Goal: Information Seeking & Learning: Learn about a topic

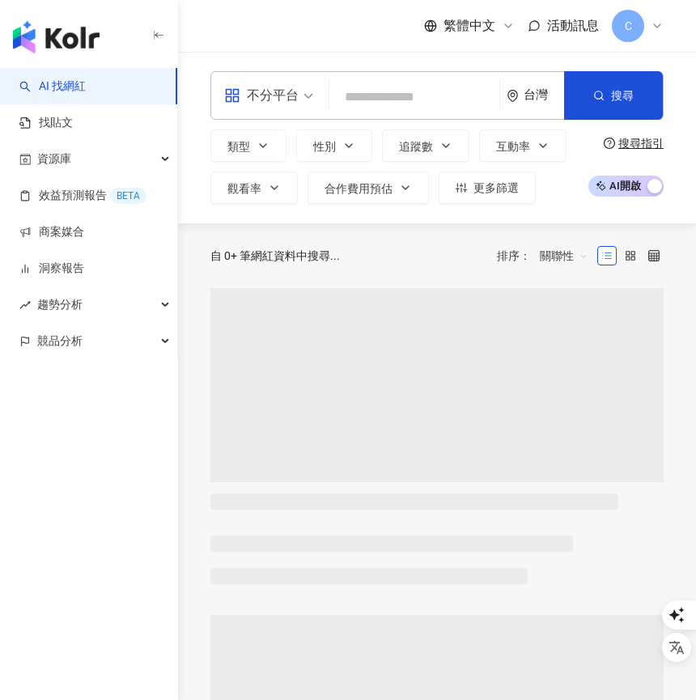
click at [641, 23] on span "C" at bounding box center [628, 26] width 32 height 32
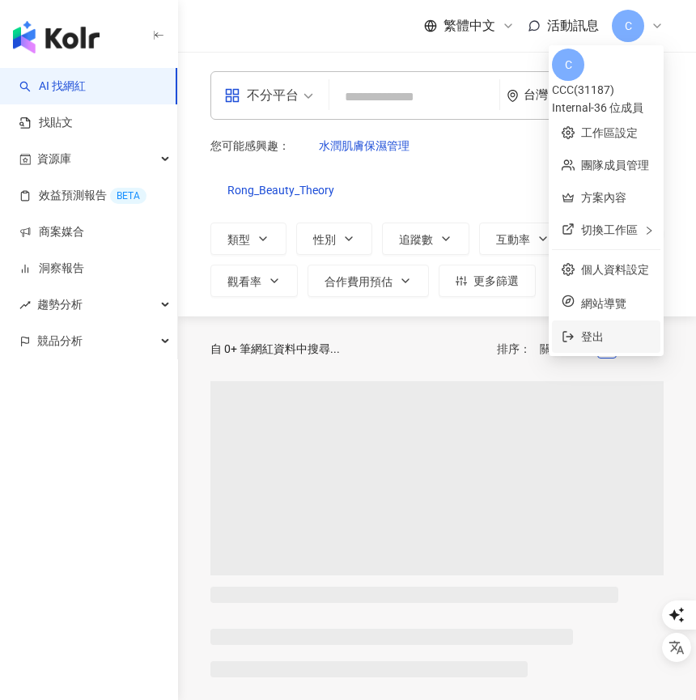
click at [589, 330] on span "登出" at bounding box center [616, 337] width 70 height 18
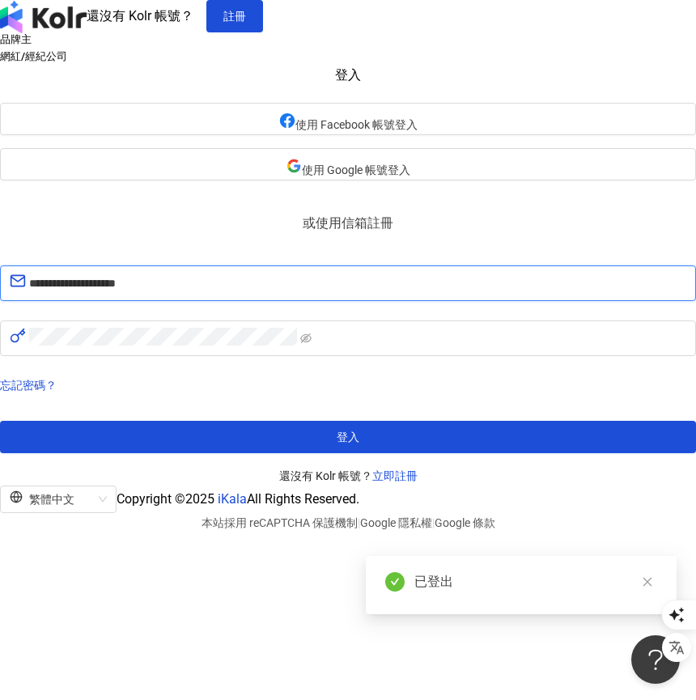
click at [281, 294] on input "**********" at bounding box center [357, 283] width 657 height 21
click at [266, 294] on input "**********" at bounding box center [357, 283] width 657 height 21
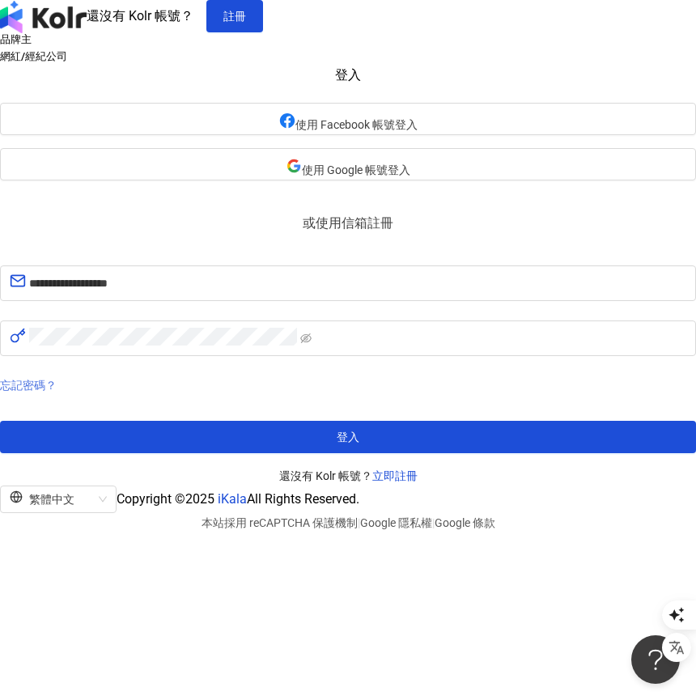
type input "**********"
click at [57, 392] on link "忘記密碼？" at bounding box center [28, 385] width 57 height 13
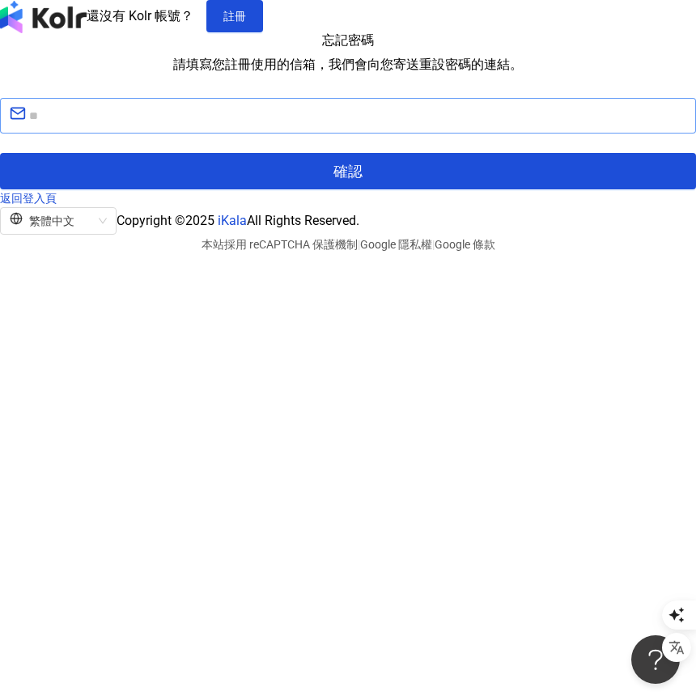
click at [365, 134] on span at bounding box center [348, 116] width 696 height 36
paste input "**********"
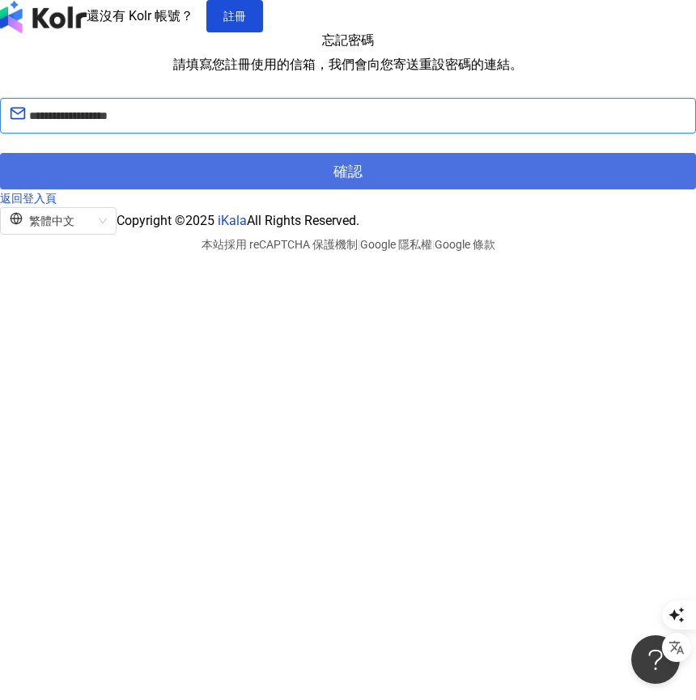
type input "**********"
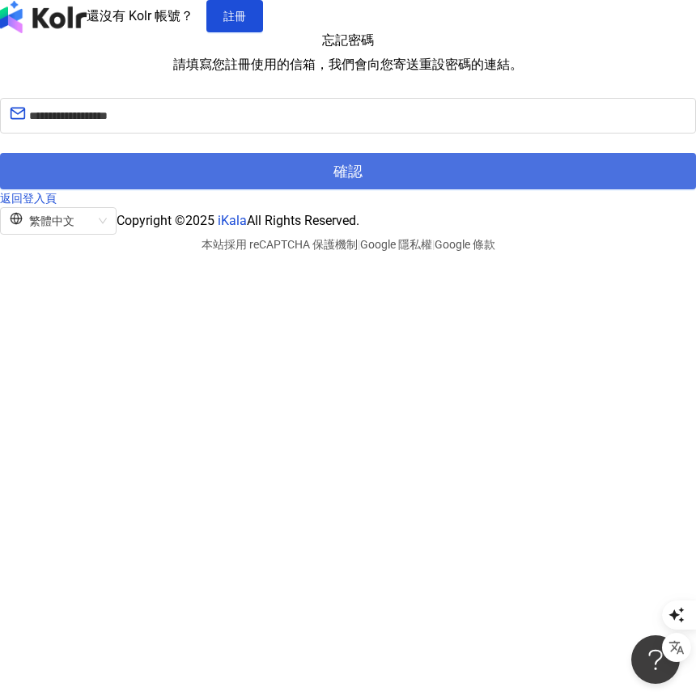
click at [244, 189] on button "確認" at bounding box center [348, 171] width 696 height 36
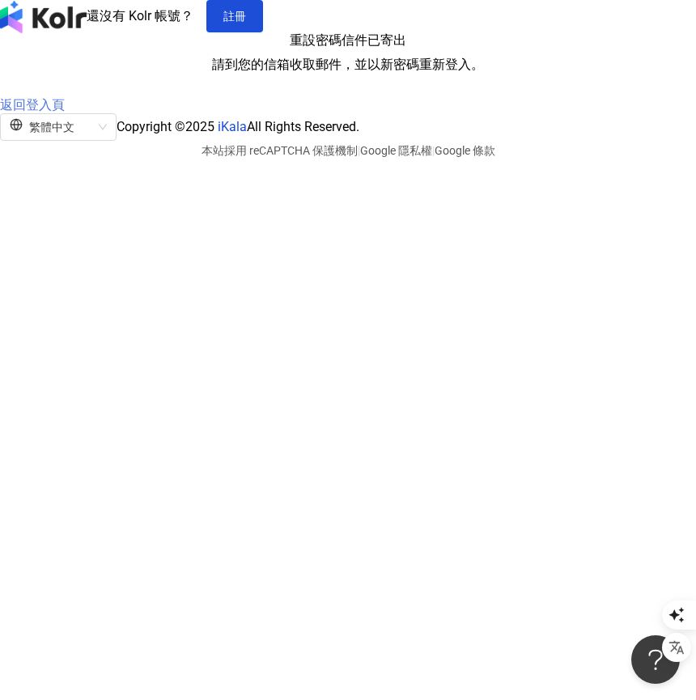
click at [65, 113] on link "返回登入頁" at bounding box center [32, 104] width 65 height 15
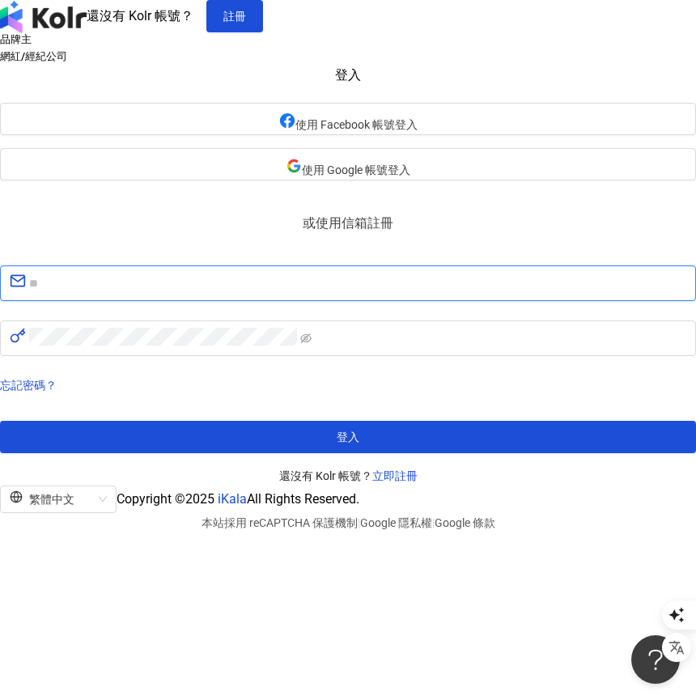
type input "**********"
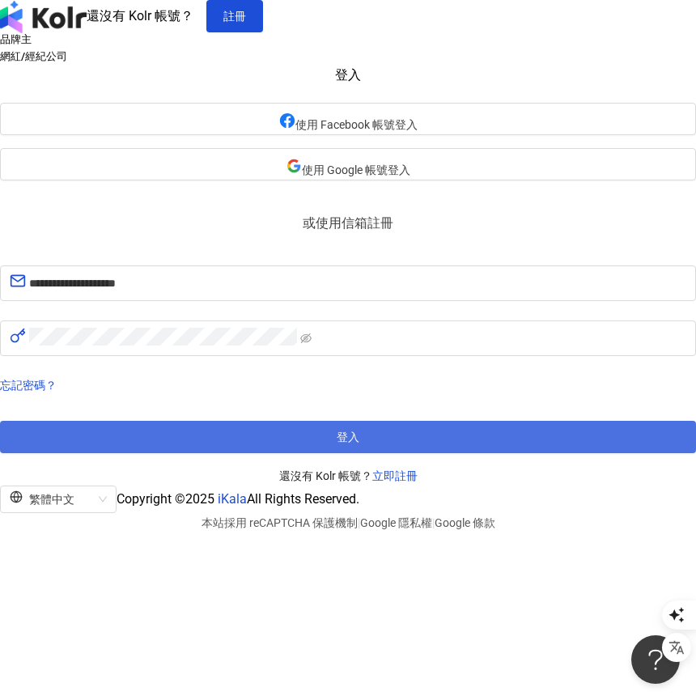
click at [343, 453] on button "登入" at bounding box center [348, 437] width 696 height 32
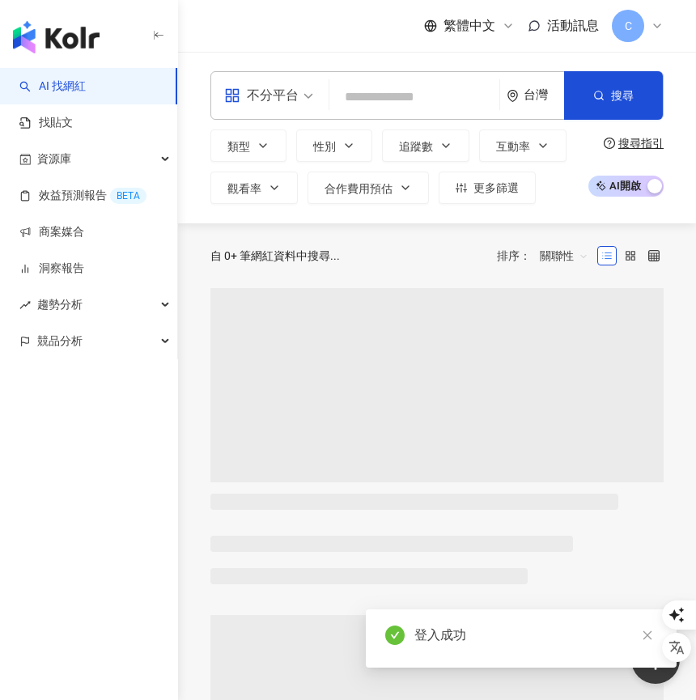
click at [636, 39] on span "C" at bounding box center [628, 26] width 32 height 32
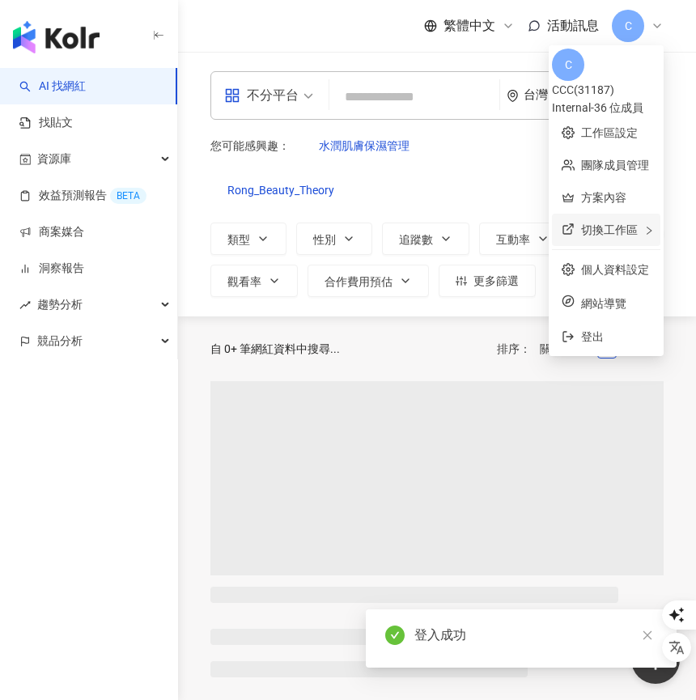
click at [597, 225] on span "切換工作區" at bounding box center [609, 229] width 57 height 13
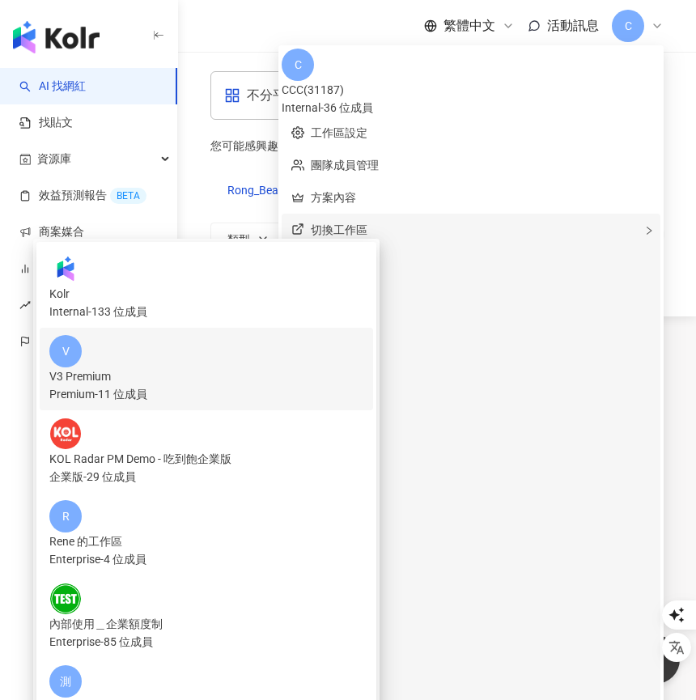
click at [364, 335] on div "V V3 Premium Premium - 11 位成員" at bounding box center [206, 369] width 314 height 68
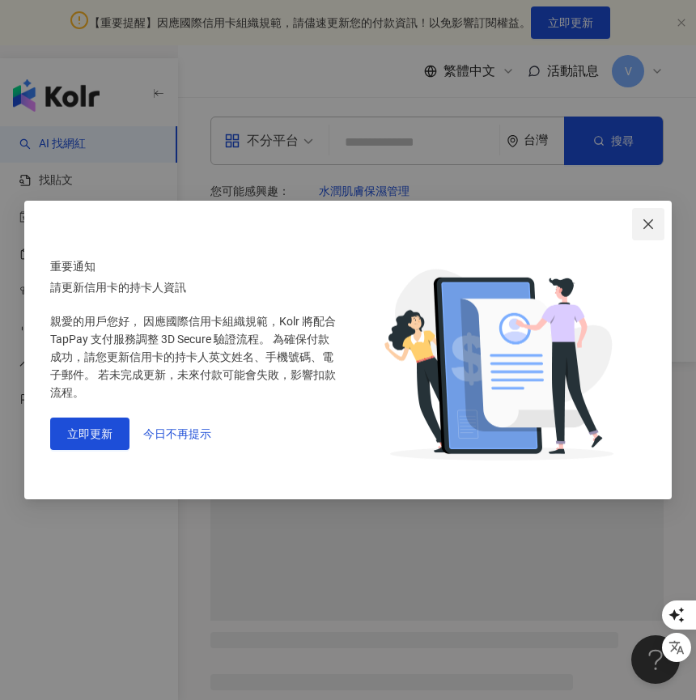
click at [644, 227] on icon "close" at bounding box center [648, 224] width 13 height 13
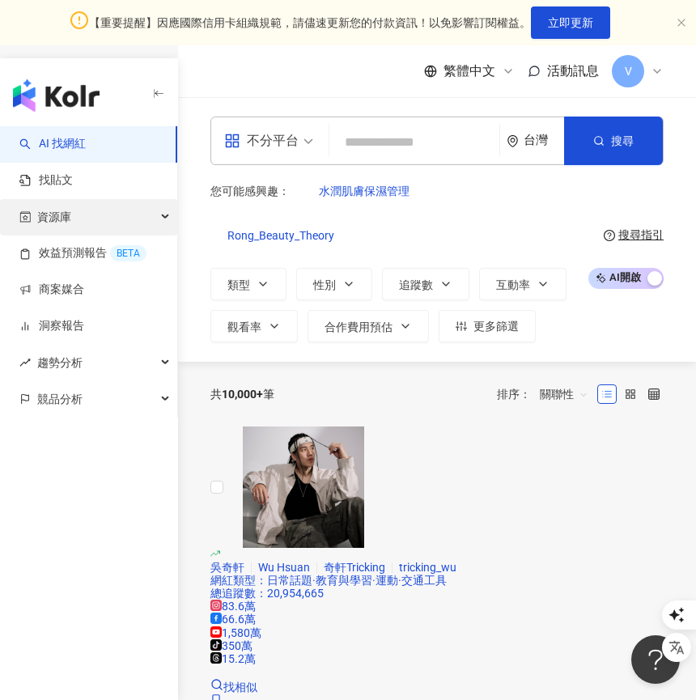
click at [111, 223] on div "資源庫" at bounding box center [88, 217] width 177 height 36
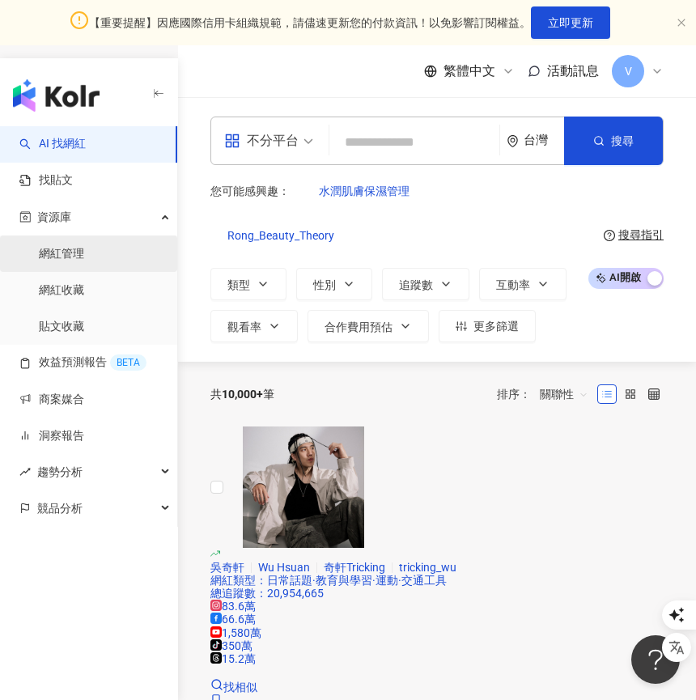
click at [84, 258] on link "網紅管理" at bounding box center [61, 254] width 45 height 16
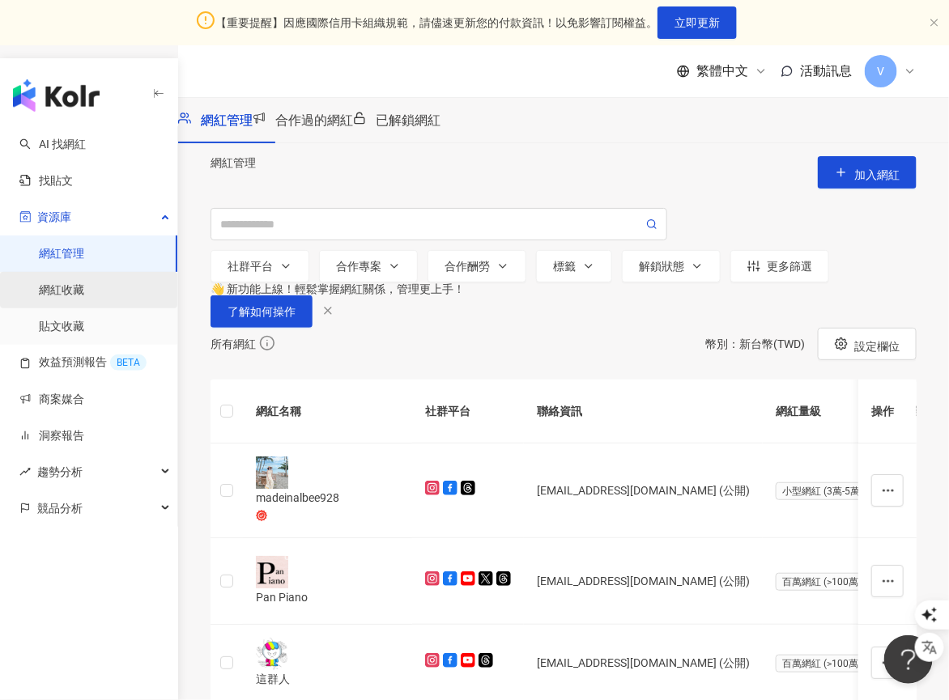
click at [76, 287] on link "網紅收藏" at bounding box center [61, 291] width 45 height 16
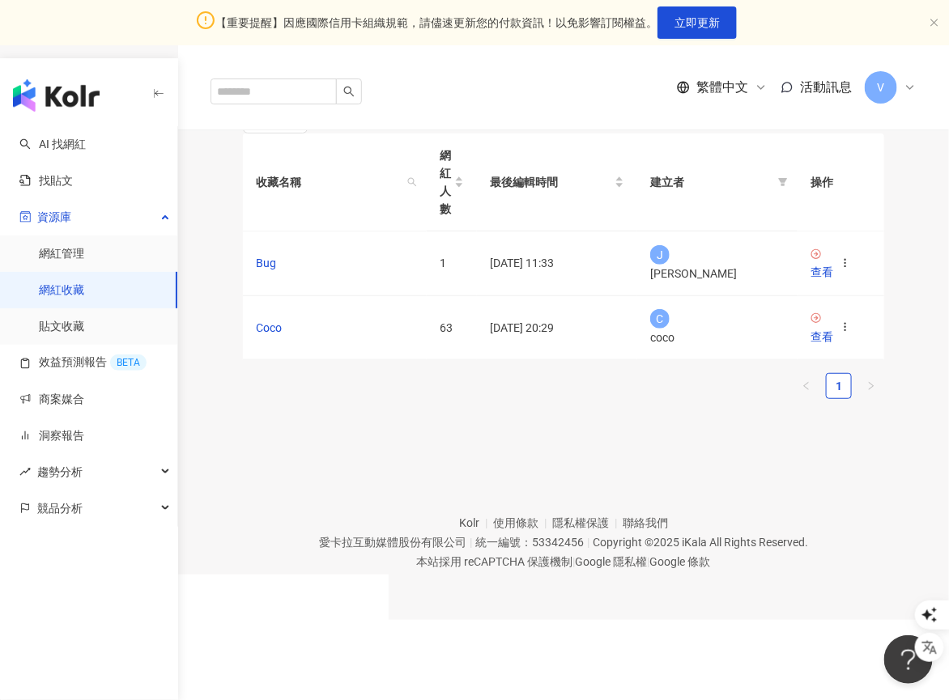
scroll to position [126, 0]
click at [833, 345] on div "查看" at bounding box center [821, 336] width 23 height 18
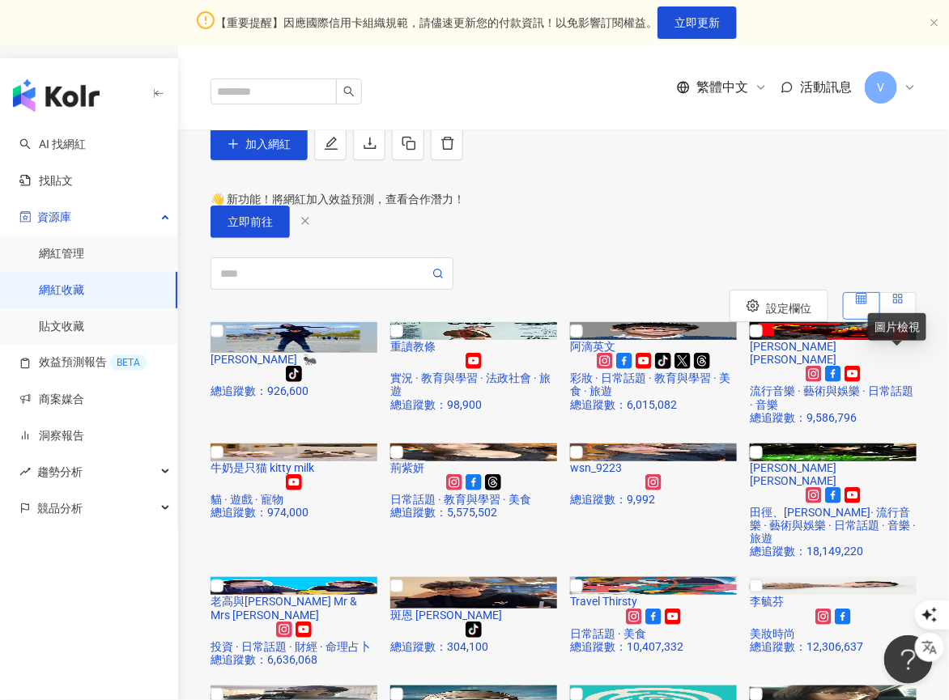
click at [895, 303] on rect at bounding box center [895, 301] width 3 height 3
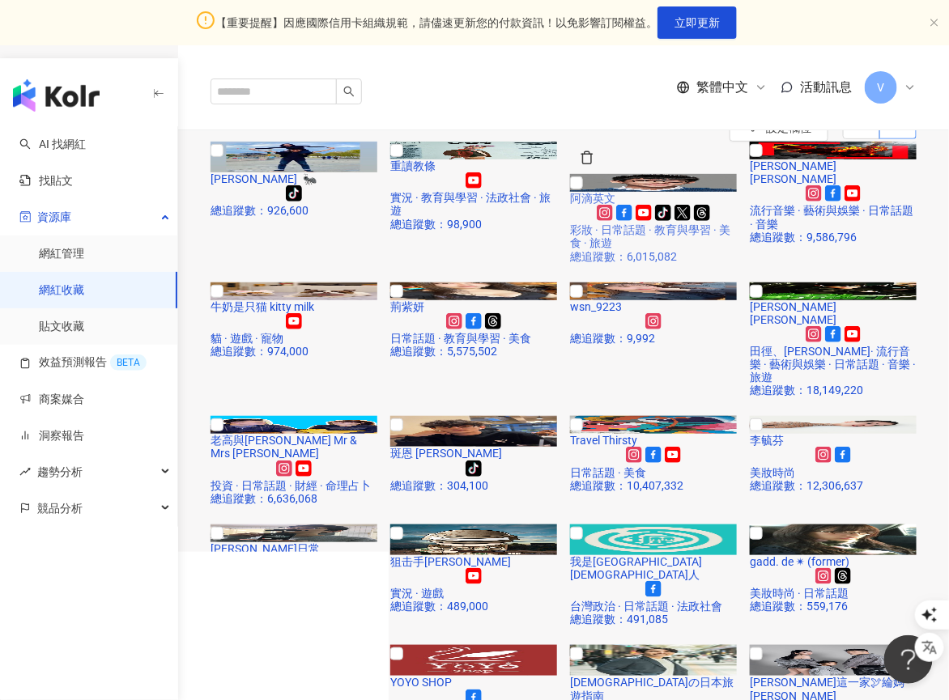
scroll to position [73, 0]
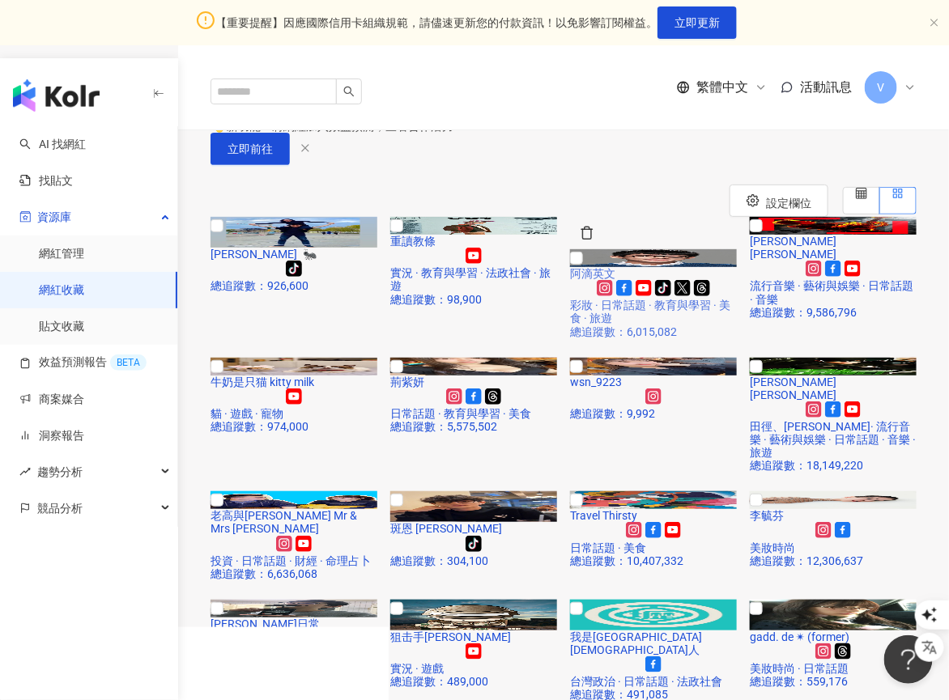
click at [661, 267] on img at bounding box center [653, 258] width 167 height 18
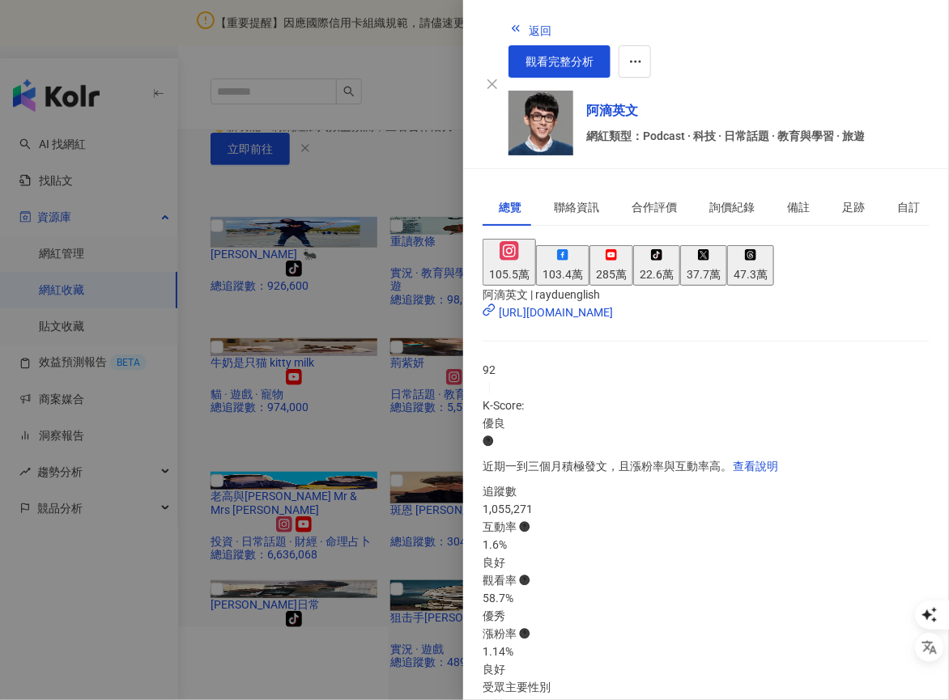
click at [374, 274] on div at bounding box center [474, 350] width 949 height 700
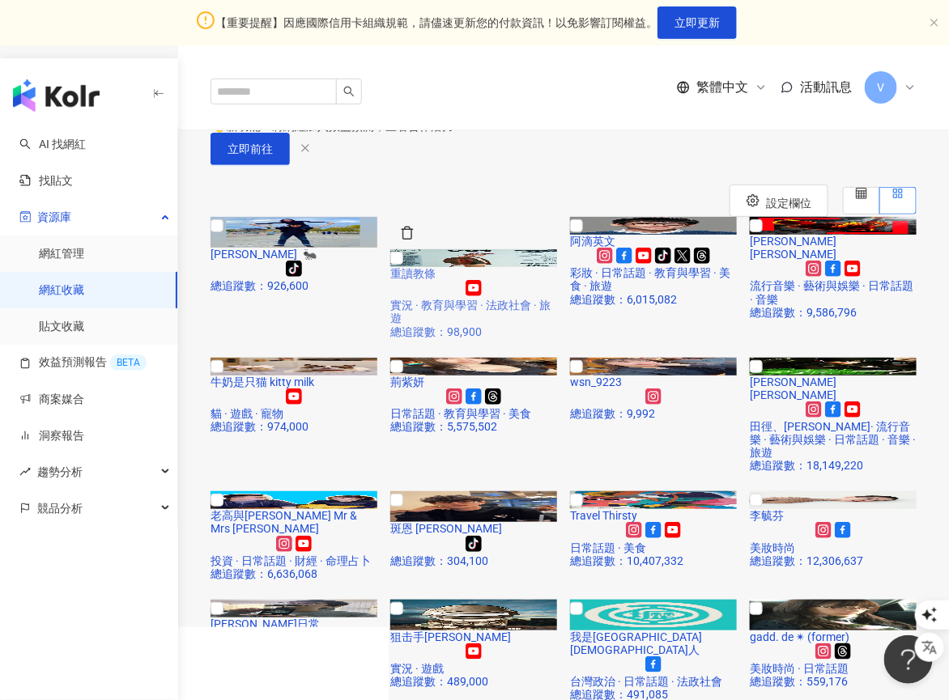
click at [451, 267] on img at bounding box center [473, 258] width 167 height 18
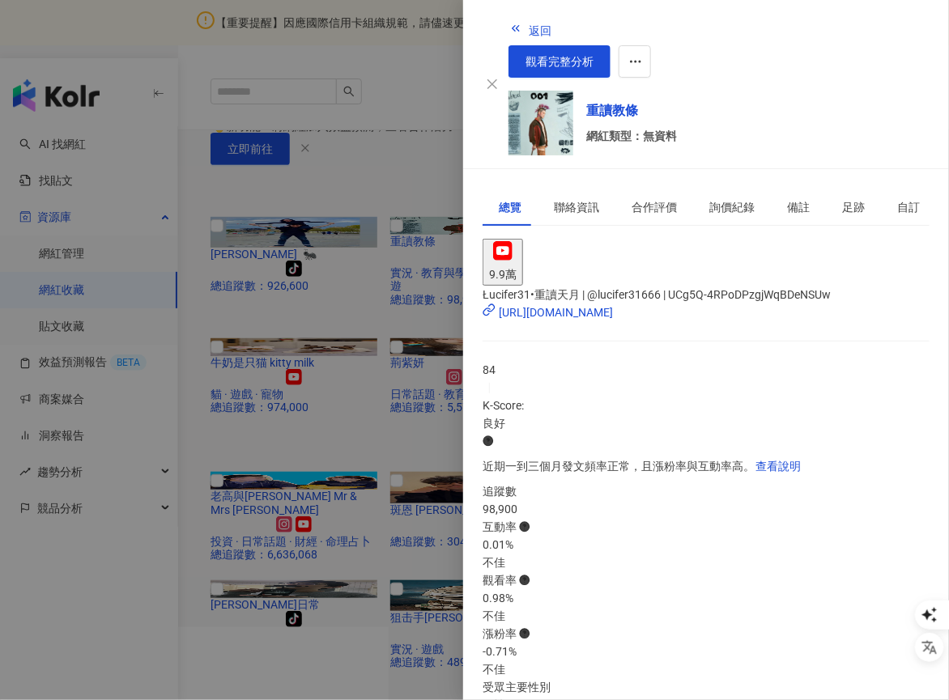
click at [392, 274] on div at bounding box center [474, 350] width 949 height 700
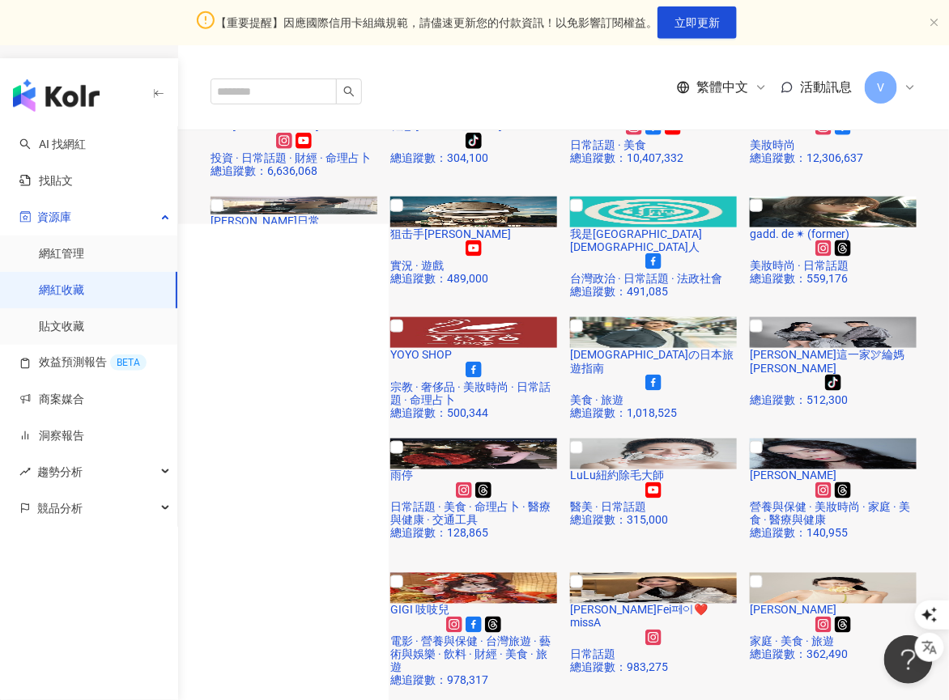
scroll to position [526, 0]
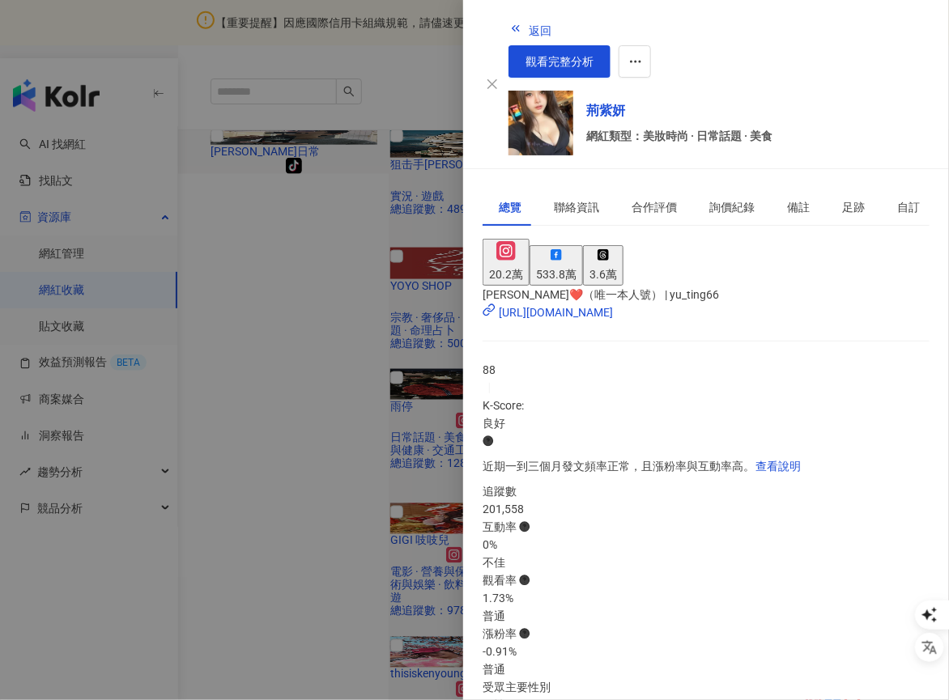
click at [401, 491] on div at bounding box center [474, 350] width 949 height 700
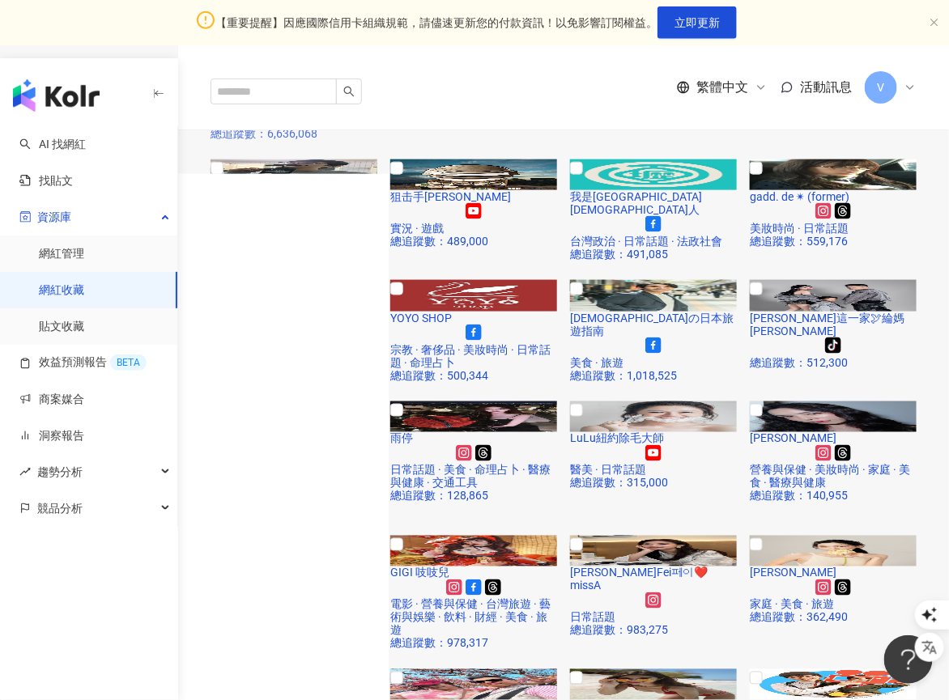
click at [342, 69] on img at bounding box center [294, 60] width 167 height 18
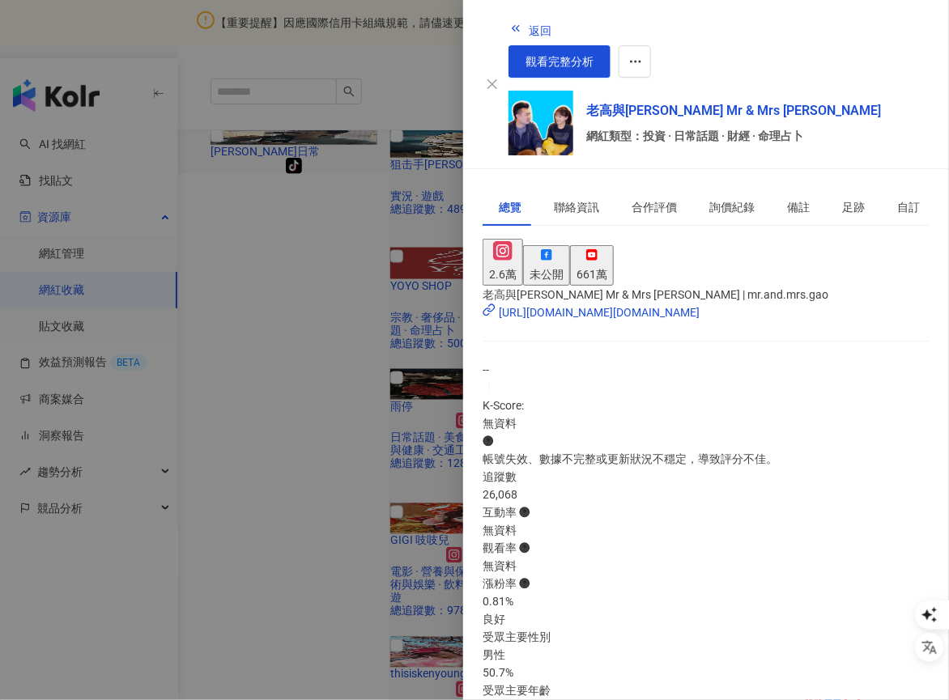
click at [426, 595] on div at bounding box center [474, 350] width 949 height 700
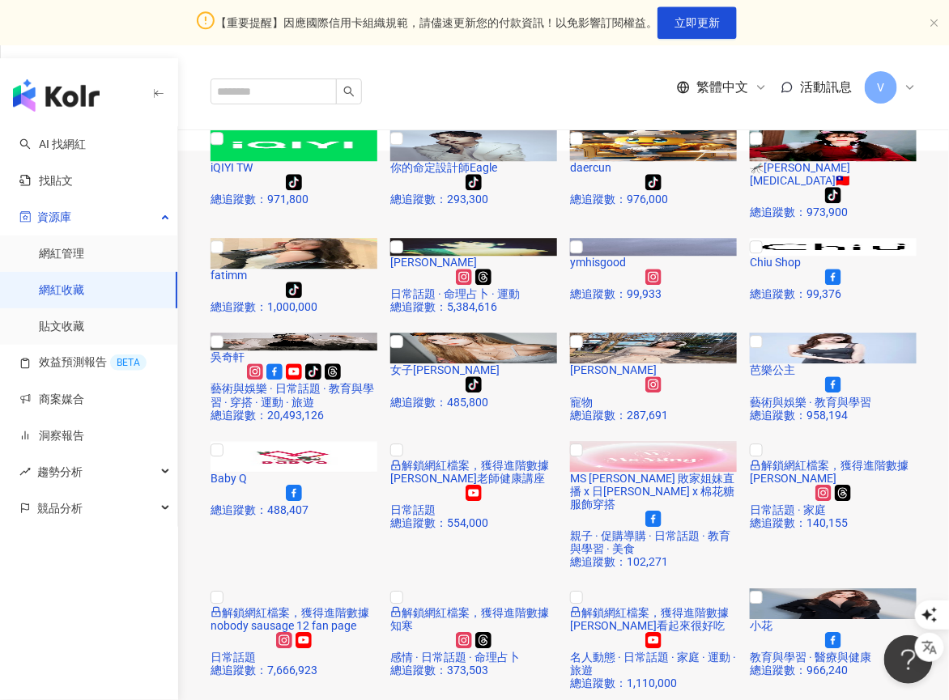
scroll to position [1377, 0]
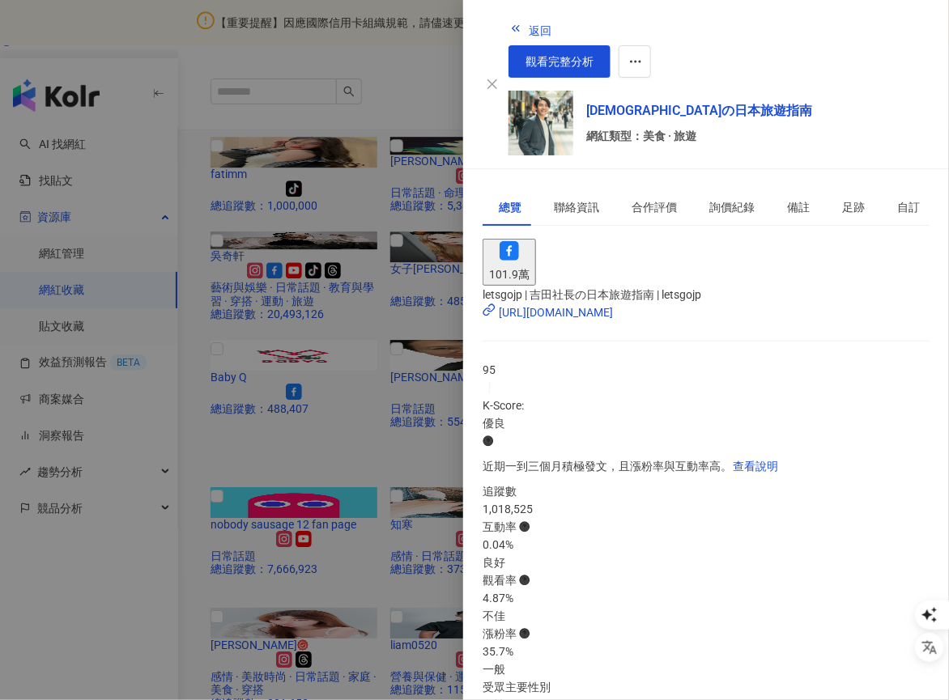
click at [426, 580] on div at bounding box center [474, 350] width 949 height 700
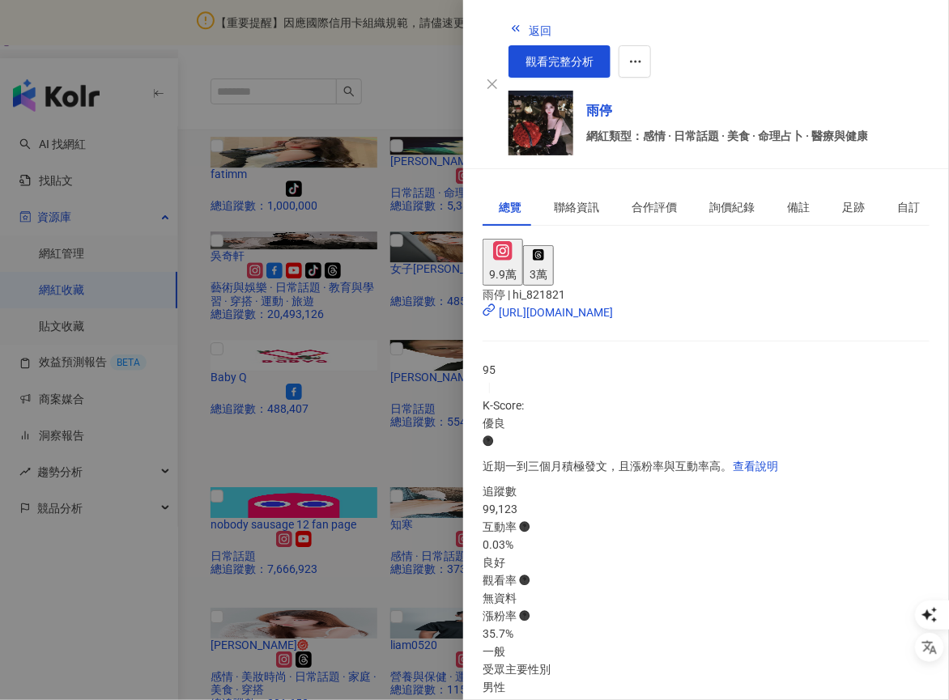
click at [400, 502] on div at bounding box center [474, 350] width 949 height 700
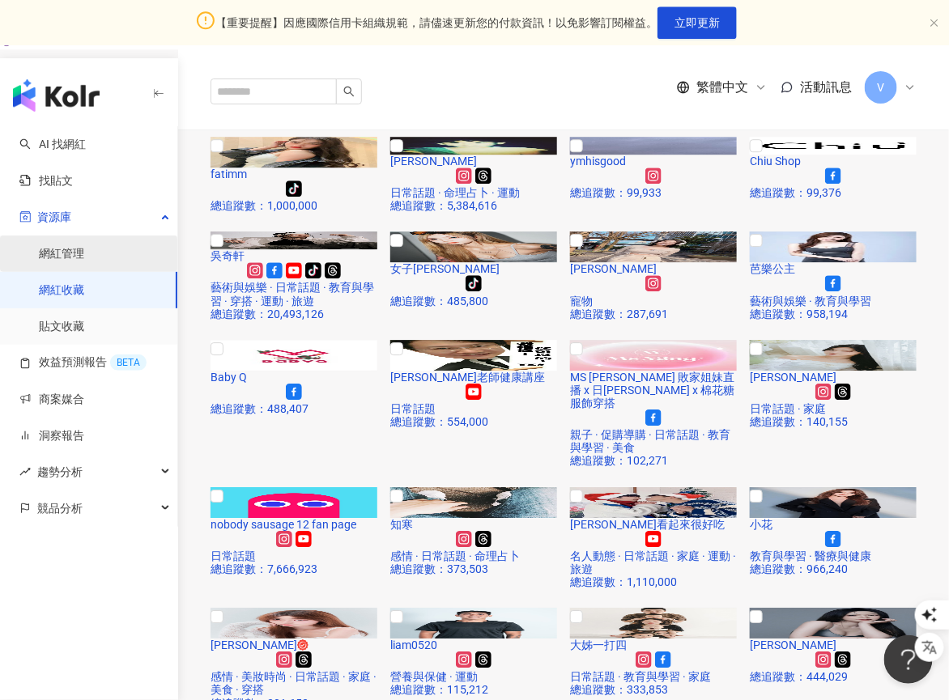
click at [84, 262] on link "網紅管理" at bounding box center [61, 254] width 45 height 16
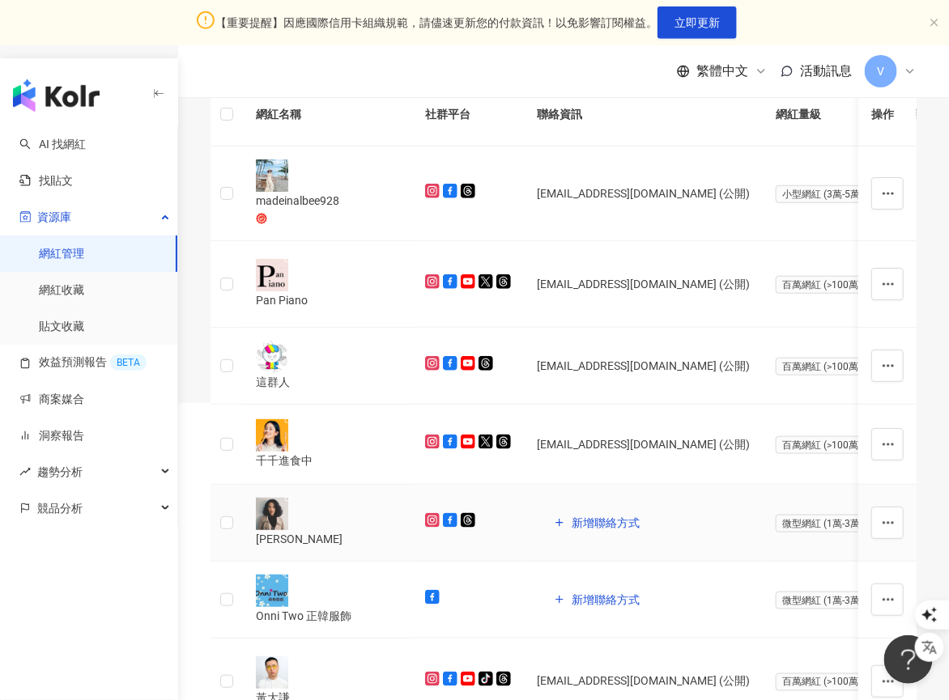
scroll to position [251, 0]
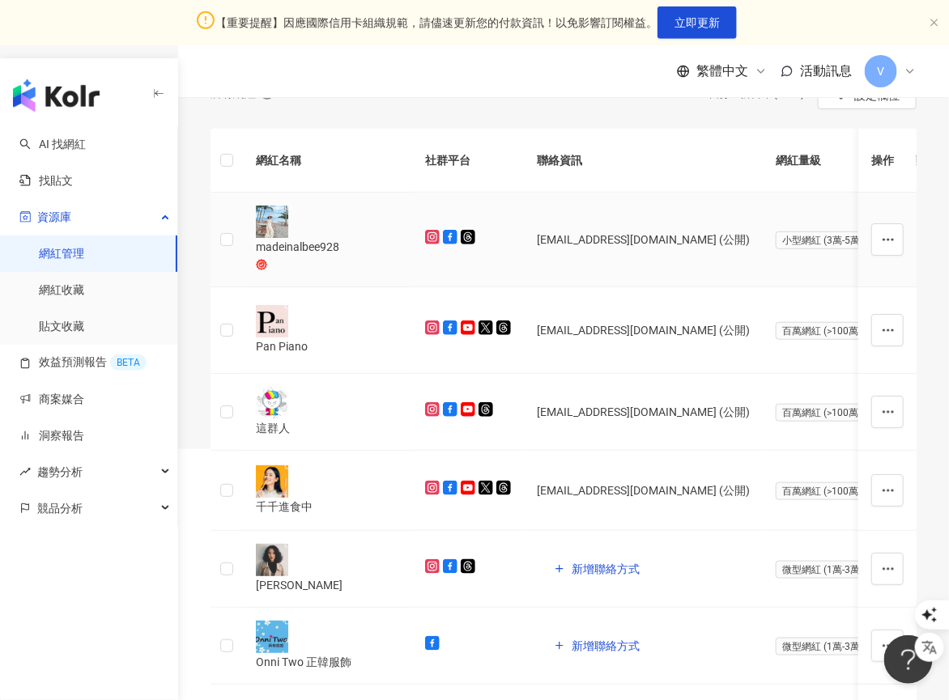
click at [358, 256] on div "madeinalbee928" at bounding box center [327, 247] width 143 height 18
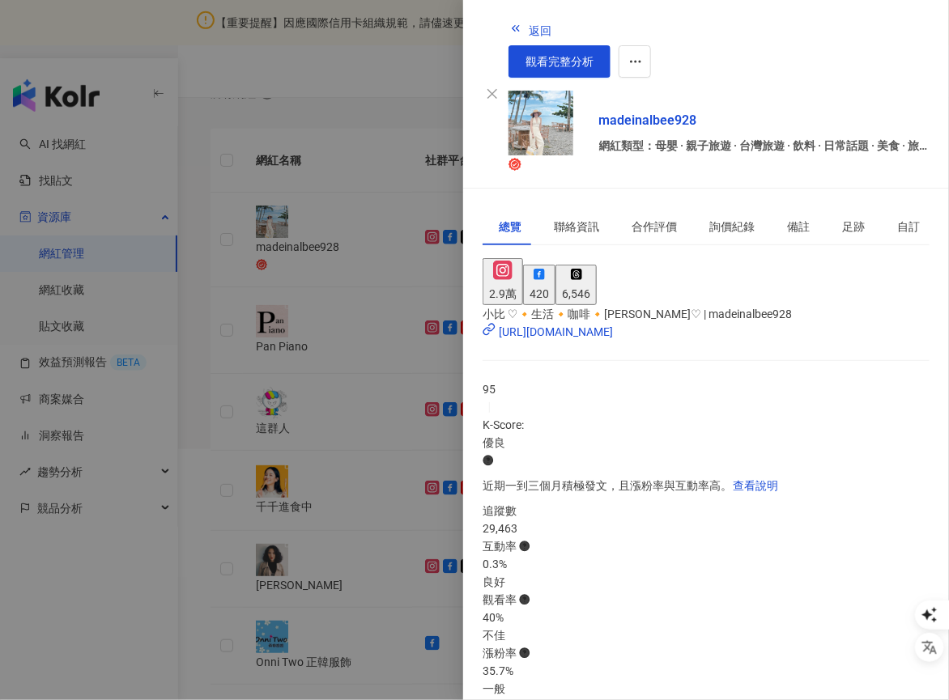
click at [360, 453] on div at bounding box center [474, 350] width 949 height 700
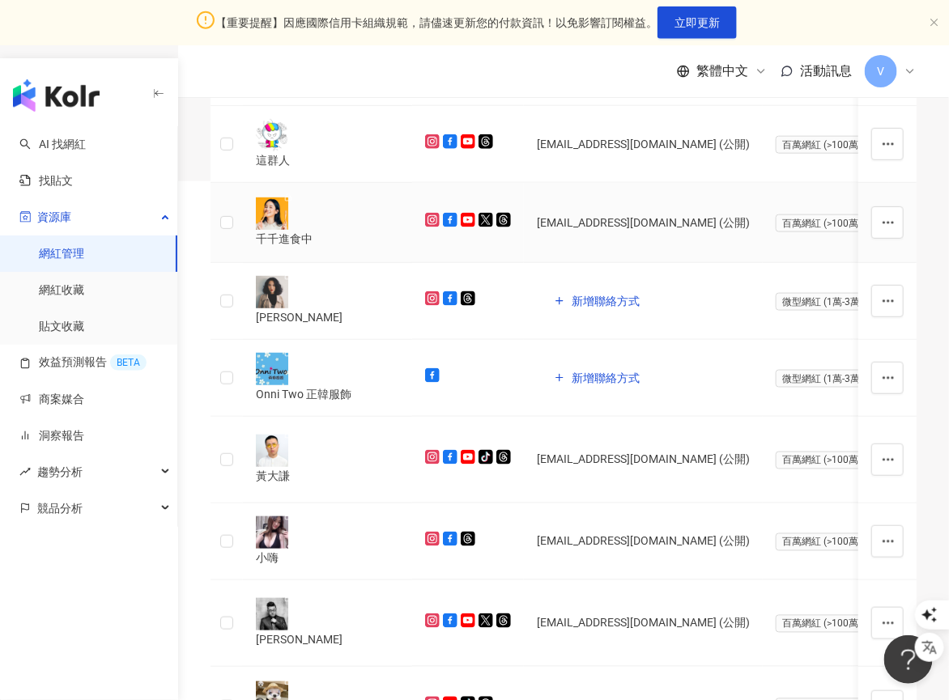
scroll to position [619, 0]
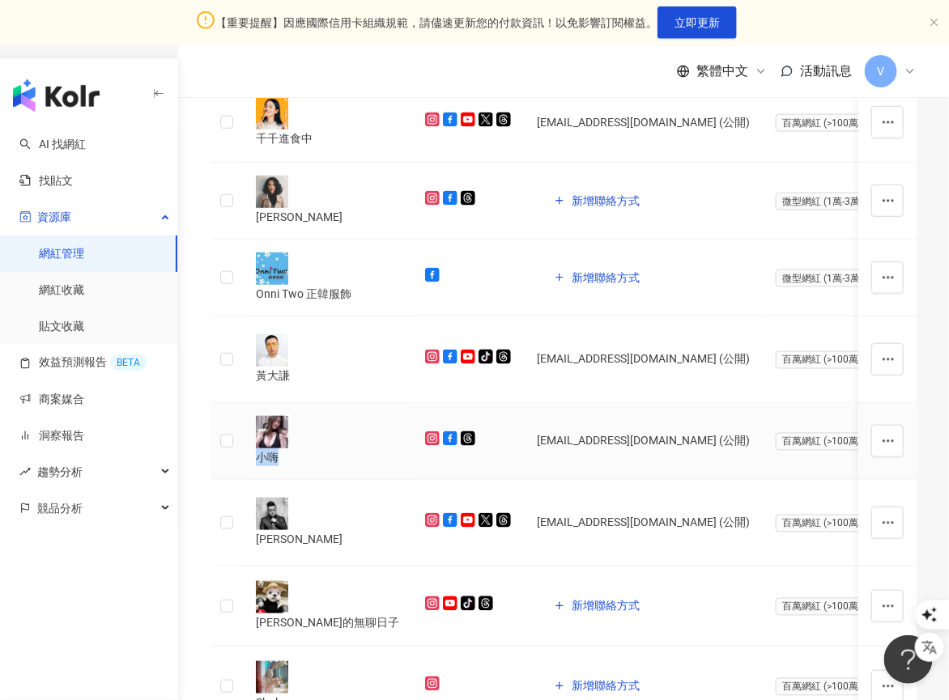
click at [319, 445] on div "小嗨" at bounding box center [327, 441] width 143 height 50
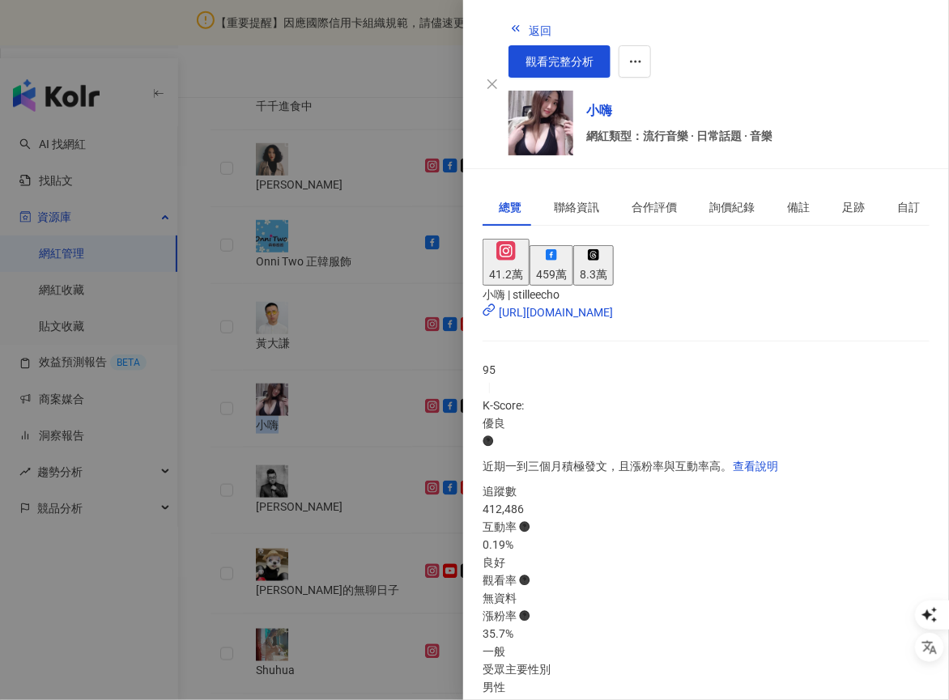
scroll to position [682, 0]
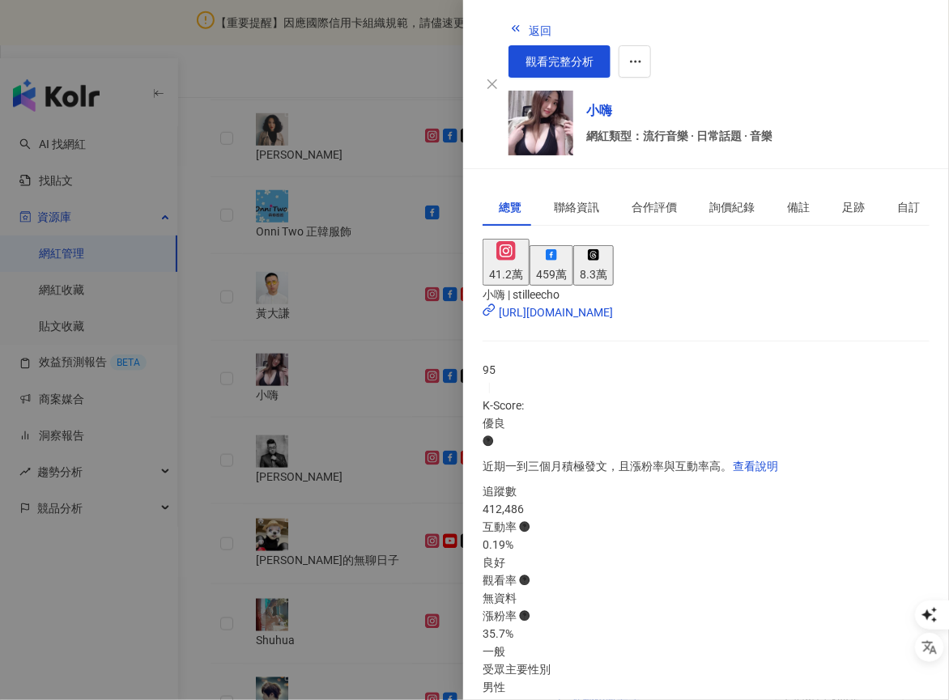
click at [395, 572] on div at bounding box center [474, 350] width 949 height 700
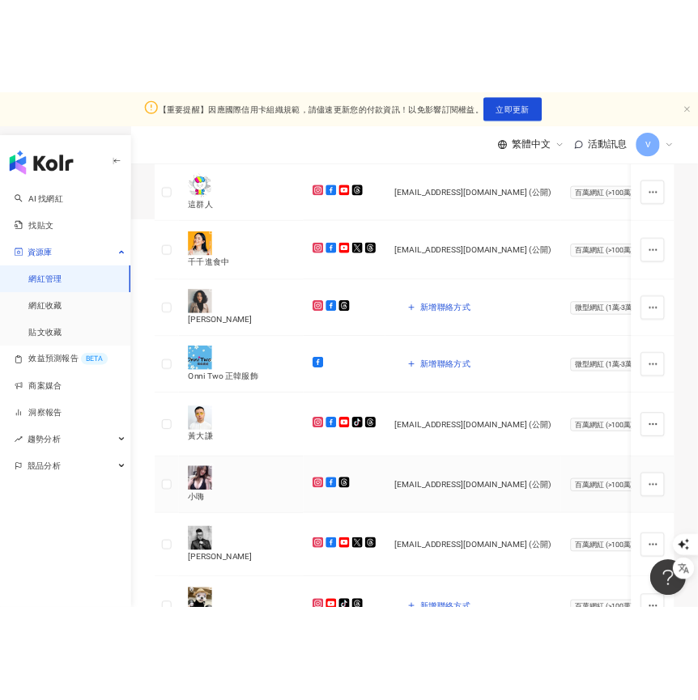
scroll to position [202, 0]
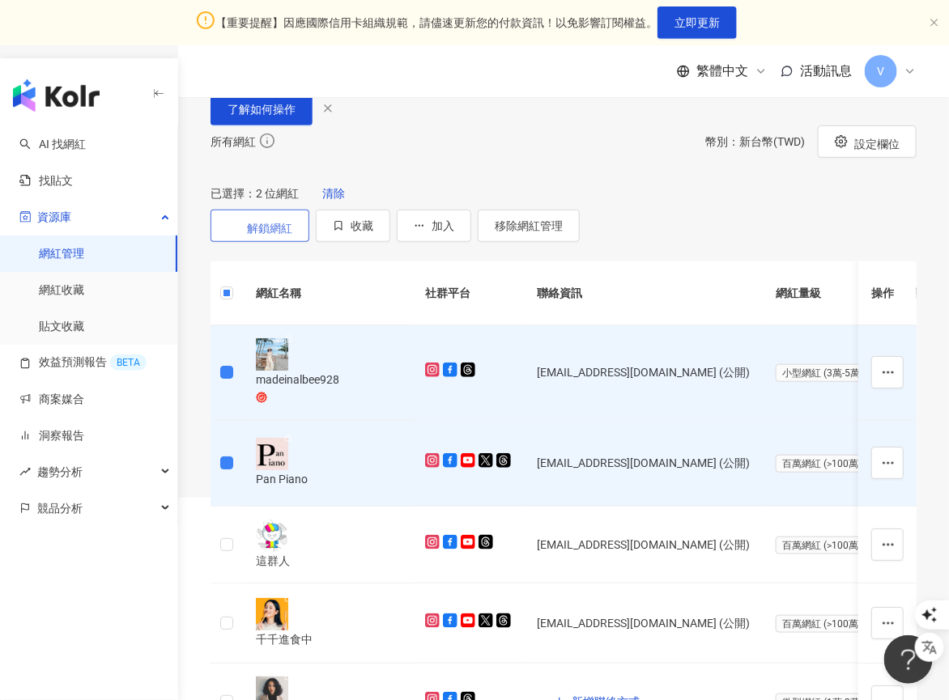
click at [309, 242] on button "解鎖網紅" at bounding box center [260, 226] width 99 height 32
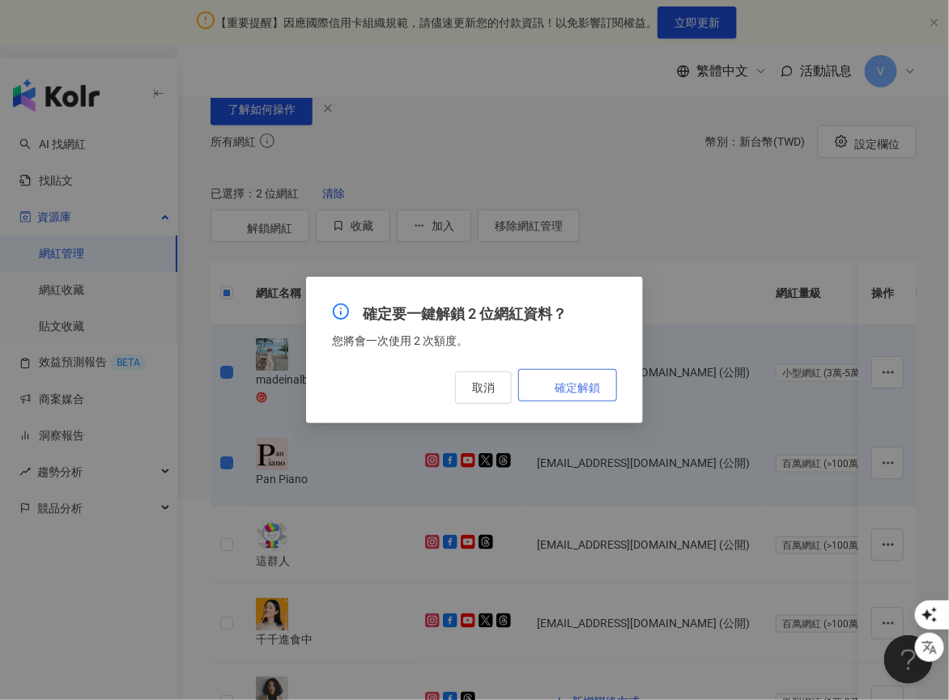
click at [581, 390] on span "確定解鎖" at bounding box center [577, 387] width 45 height 13
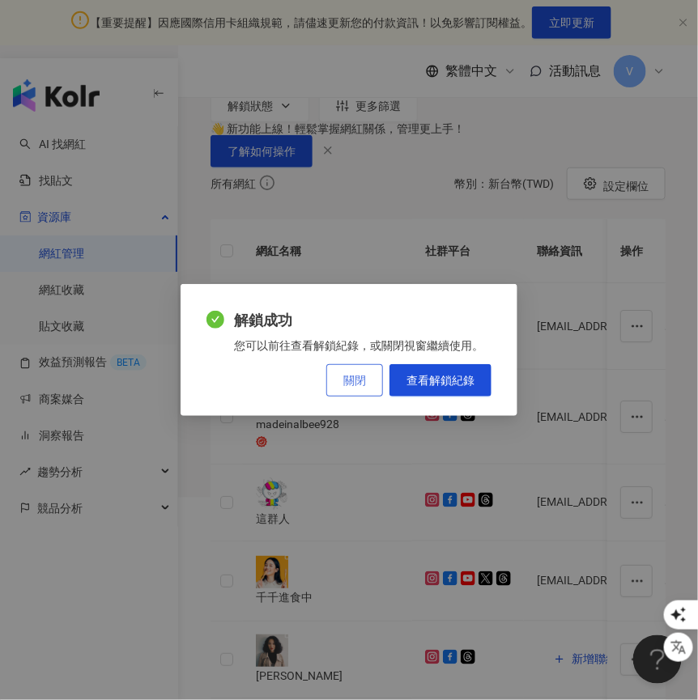
click at [357, 381] on span "關閉" at bounding box center [354, 380] width 23 height 13
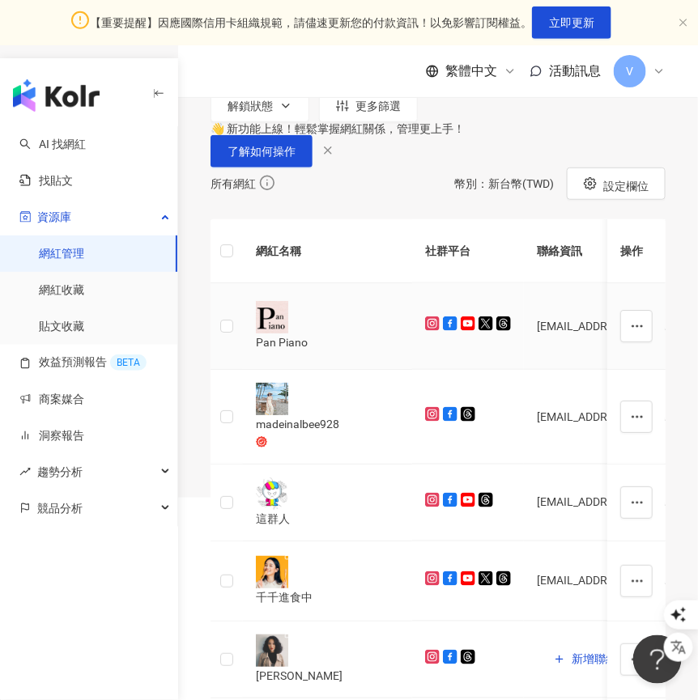
click at [317, 351] on div "Pan Piano" at bounding box center [327, 343] width 143 height 18
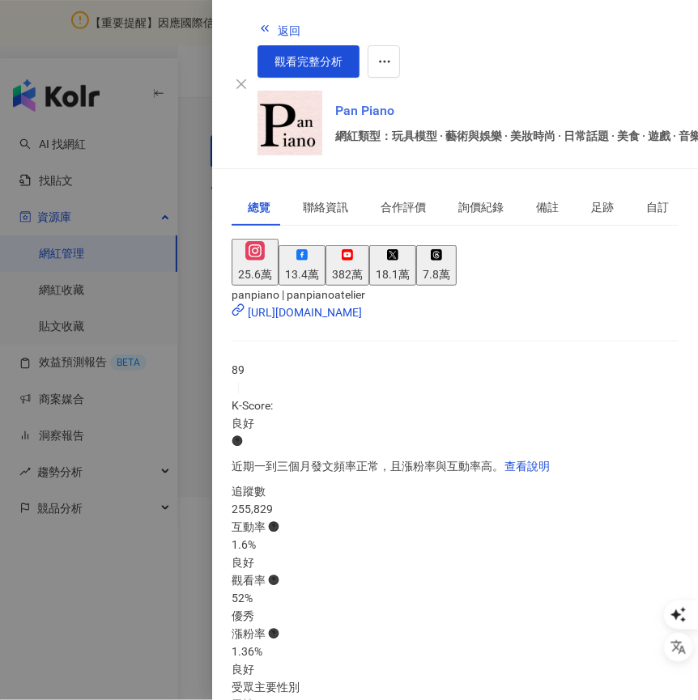
click at [475, 101] on link "Pan Piano" at bounding box center [544, 110] width 419 height 19
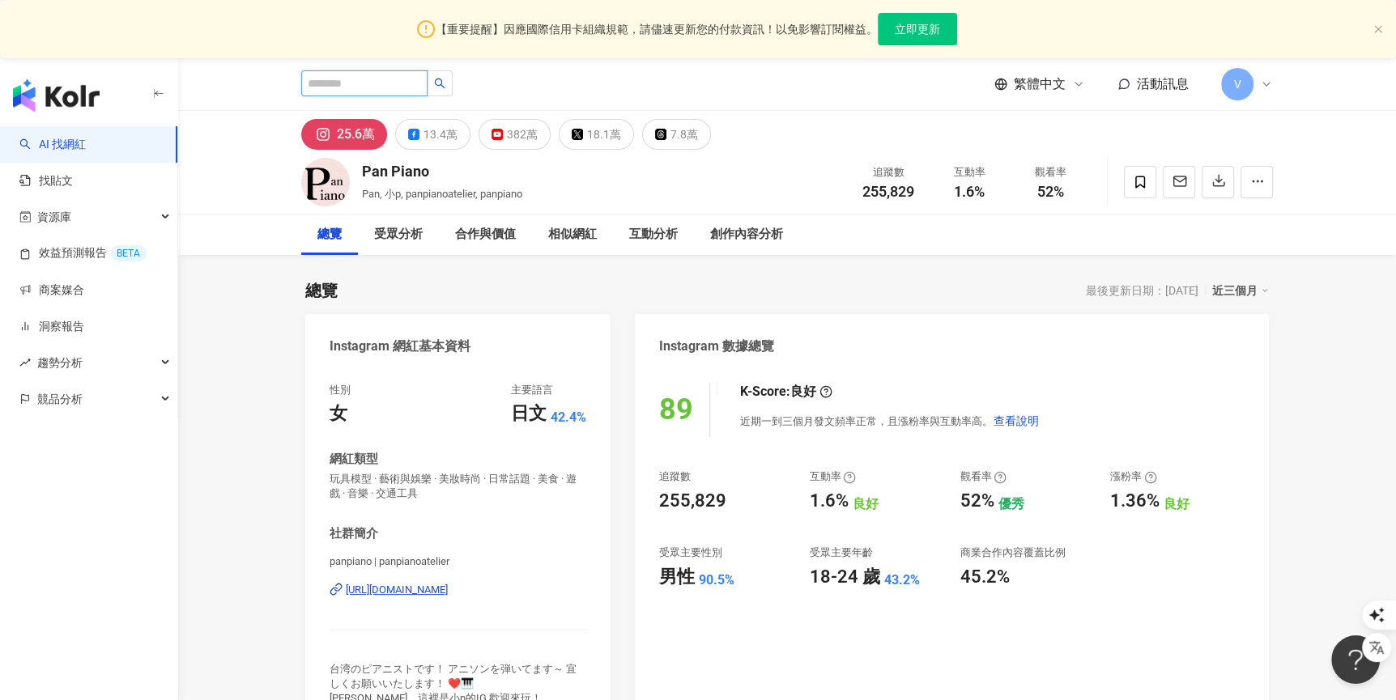
click at [301, 76] on input "search" at bounding box center [364, 83] width 126 height 26
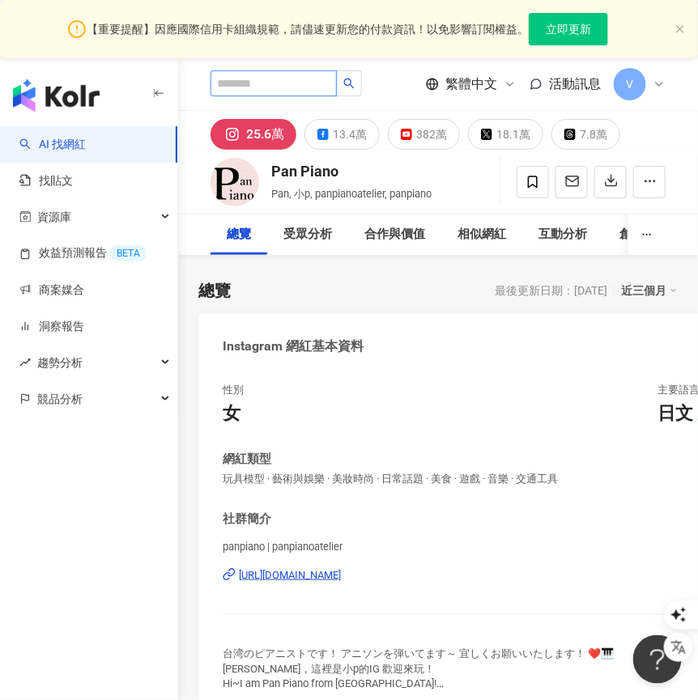
click at [264, 87] on input "search" at bounding box center [274, 83] width 126 height 26
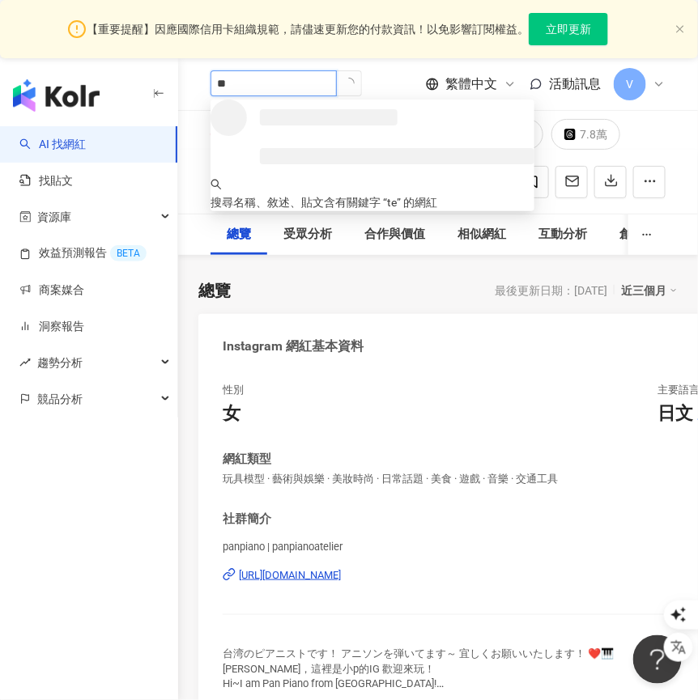
type input "**"
